Goal: Task Accomplishment & Management: Manage account settings

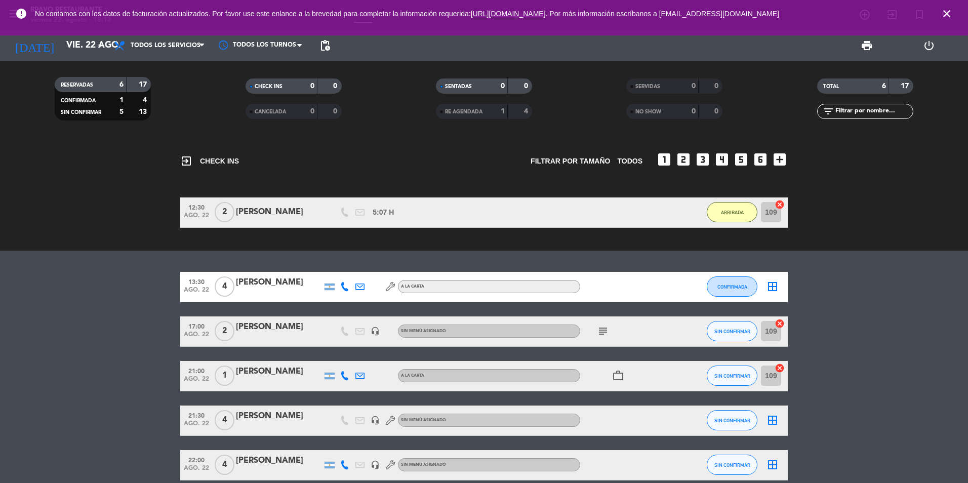
scroll to position [48, 0]
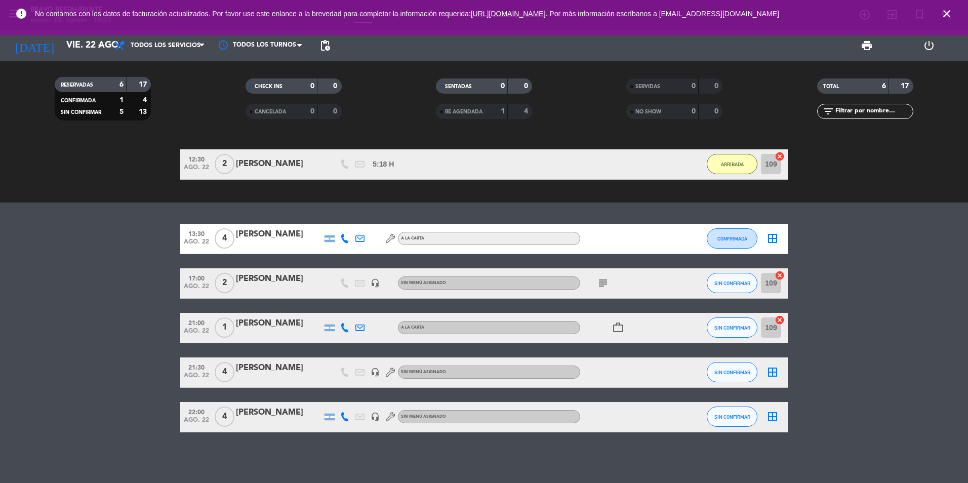
click at [605, 286] on icon "subject" at bounding box center [603, 283] width 12 height 12
click at [623, 326] on icon "work_outline" at bounding box center [618, 327] width 12 height 12
click at [678, 414] on div at bounding box center [684, 417] width 27 height 30
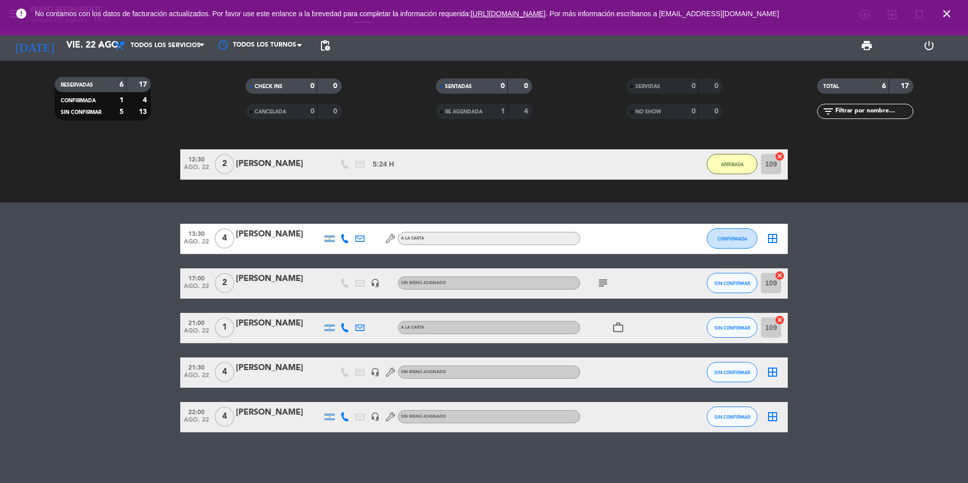
click at [294, 410] on div "[PERSON_NAME]" at bounding box center [279, 412] width 86 height 13
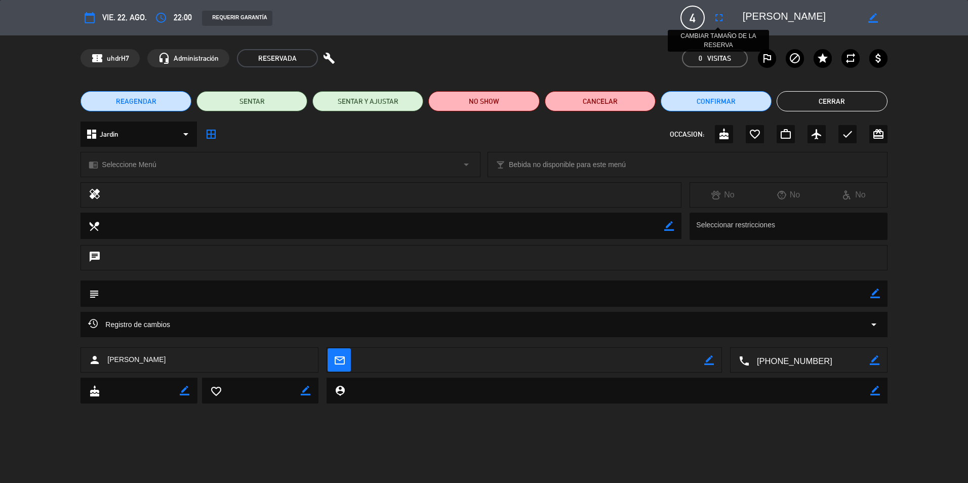
click at [716, 20] on icon "fullscreen" at bounding box center [719, 18] width 12 height 12
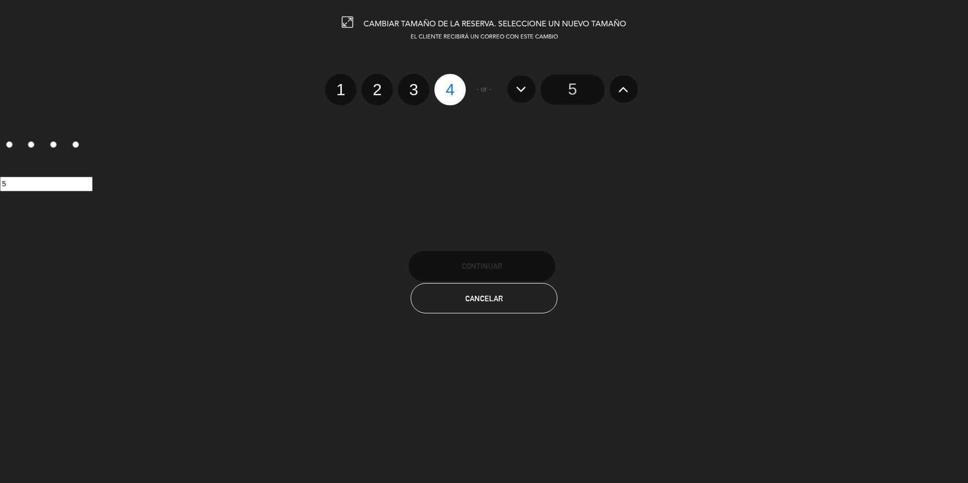
click at [619, 87] on icon at bounding box center [623, 89] width 11 height 16
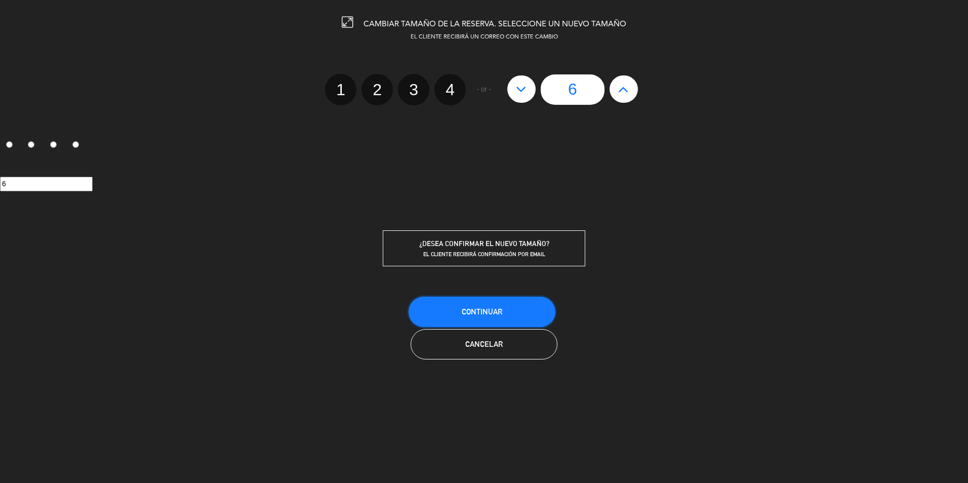
click at [505, 315] on button "Continuar" at bounding box center [482, 312] width 147 height 30
